Goal: Task Accomplishment & Management: Complete application form

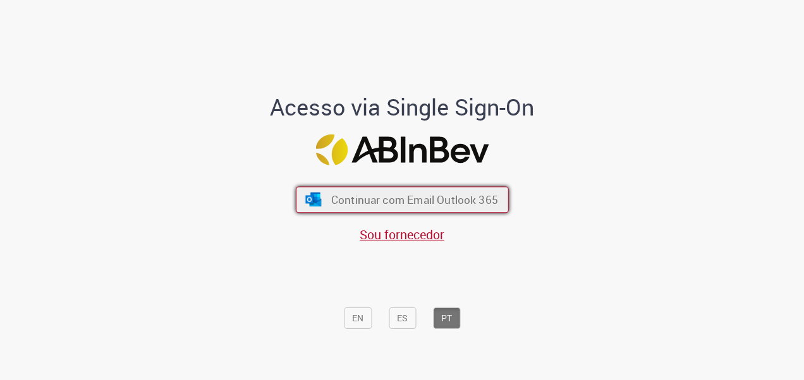
click at [399, 196] on span "Continuar com Email Outlook 365" at bounding box center [414, 199] width 167 height 15
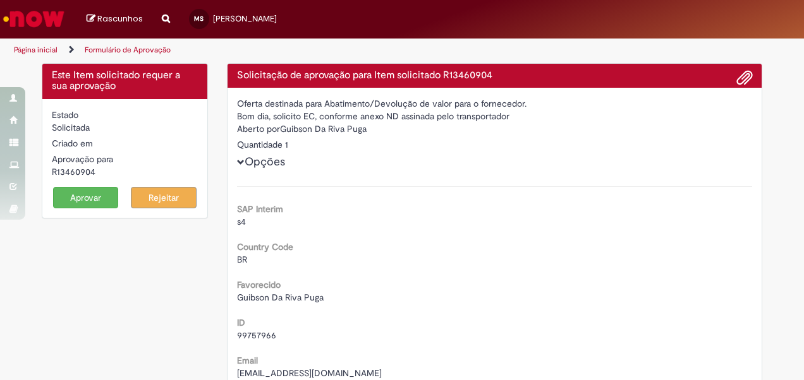
click at [84, 196] on button "Aprovar" at bounding box center [86, 197] width 66 height 21
